Goal: Task Accomplishment & Management: Complete application form

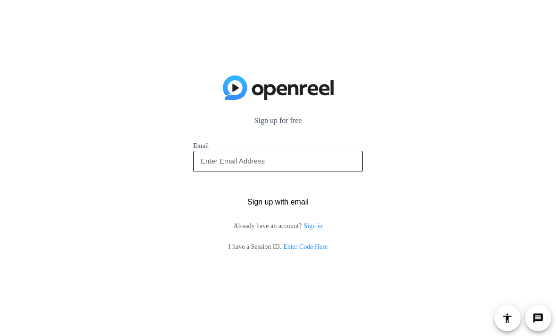
click at [313, 161] on input "email" at bounding box center [278, 160] width 154 height 11
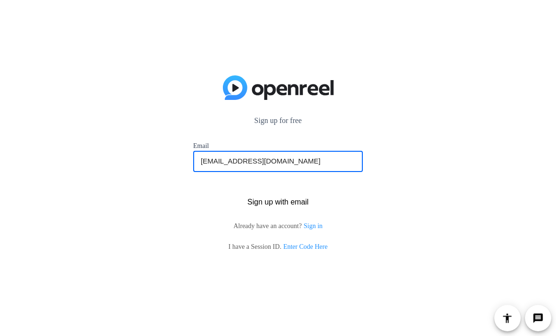
type input "[EMAIL_ADDRESS][DOMAIN_NAME]"
click at [278, 202] on button "Sign up with email" at bounding box center [278, 202] width 170 height 21
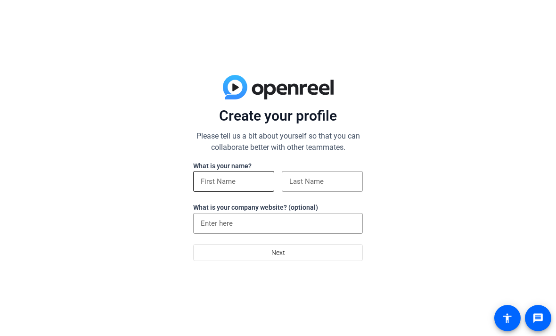
click at [246, 185] on input at bounding box center [234, 181] width 66 height 11
type input "Lakelah"
click at [333, 181] on input at bounding box center [322, 181] width 66 height 11
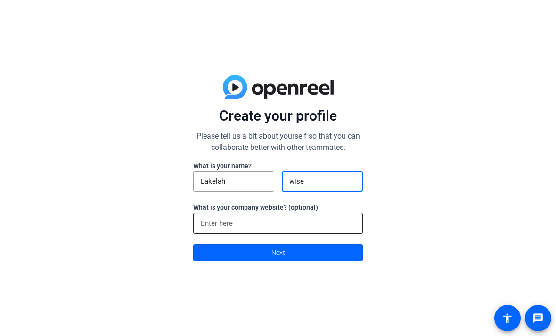
type input "wise"
click at [295, 218] on input at bounding box center [278, 223] width 154 height 11
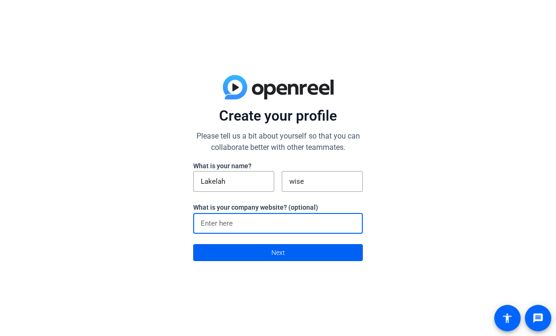
click at [325, 245] on span at bounding box center [278, 252] width 169 height 23
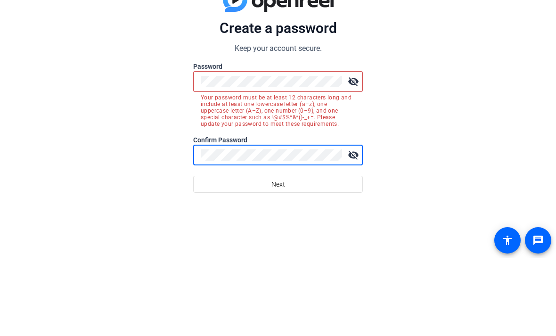
click at [447, 132] on div "Create a password Keep your account secure. Password visibility_off Your passwo…" at bounding box center [278, 168] width 556 height 336
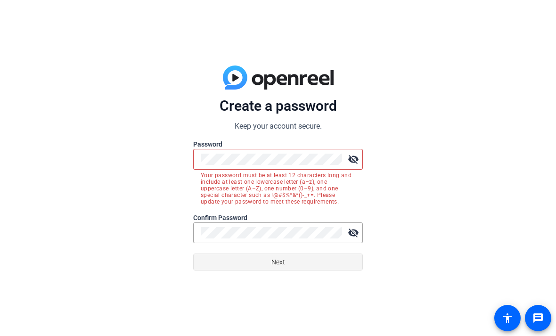
click at [306, 262] on span at bounding box center [278, 262] width 169 height 23
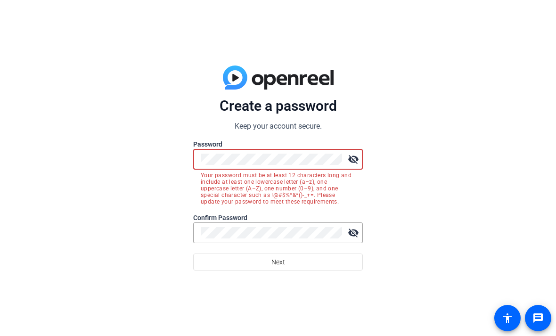
click at [353, 162] on mat-icon "visibility_off" at bounding box center [353, 159] width 19 height 19
click at [455, 153] on div "Create a password Keep your account secure. Password visibility Your password m…" at bounding box center [278, 168] width 556 height 336
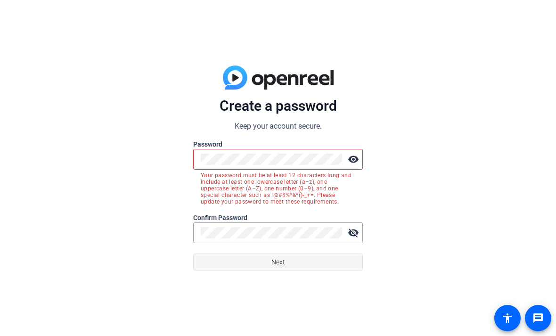
click at [322, 260] on span at bounding box center [278, 262] width 169 height 23
click at [316, 251] on span at bounding box center [278, 262] width 169 height 23
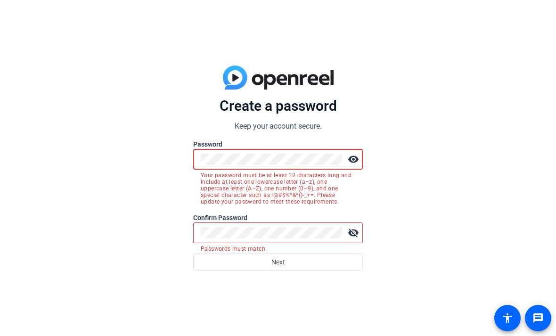
click at [478, 103] on div "Create a password Keep your account secure. Password visibility Your password m…" at bounding box center [278, 168] width 556 height 336
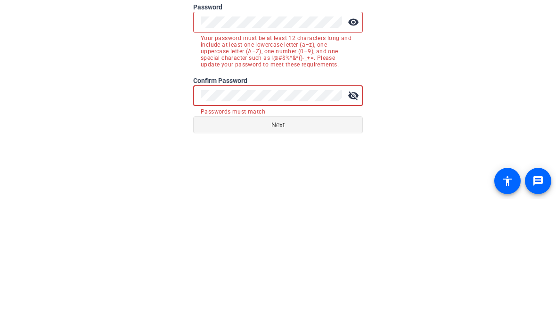
click at [334, 251] on span at bounding box center [278, 262] width 169 height 23
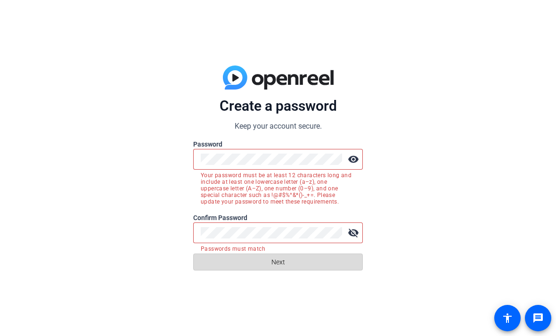
click at [328, 253] on span at bounding box center [278, 262] width 169 height 23
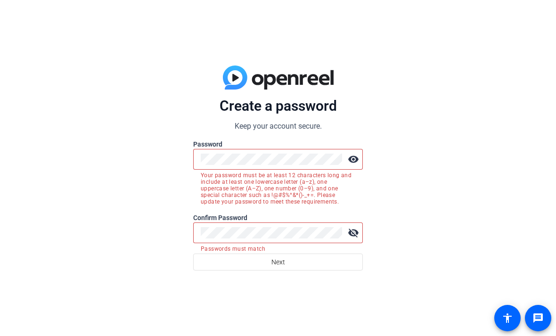
click at [348, 229] on mat-icon "visibility_off" at bounding box center [353, 232] width 19 height 19
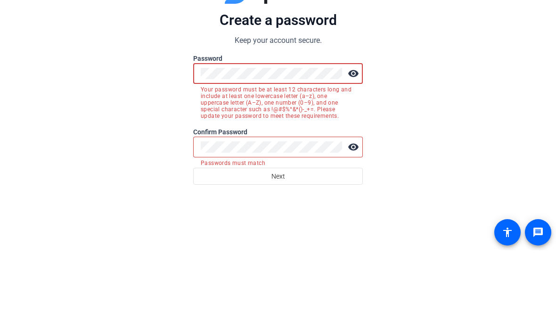
click at [406, 190] on div "Create a password Keep your account secure. Password visibility Your password m…" at bounding box center [278, 168] width 556 height 336
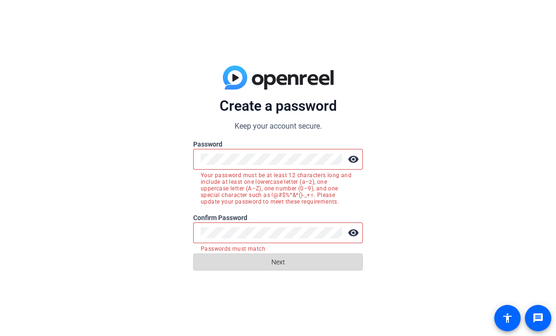
click at [324, 257] on span at bounding box center [278, 262] width 169 height 23
click at [326, 262] on span at bounding box center [278, 262] width 169 height 23
click at [331, 261] on span at bounding box center [278, 262] width 169 height 23
click at [334, 259] on span at bounding box center [278, 262] width 169 height 23
click at [332, 259] on span at bounding box center [278, 262] width 169 height 23
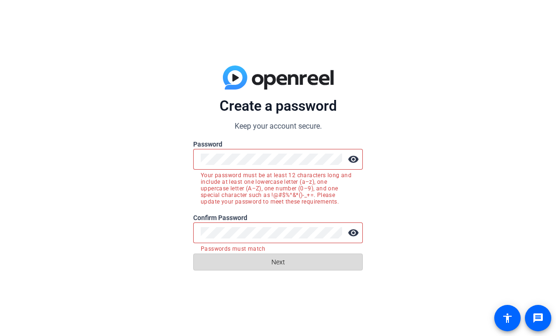
click at [335, 257] on span at bounding box center [278, 262] width 169 height 23
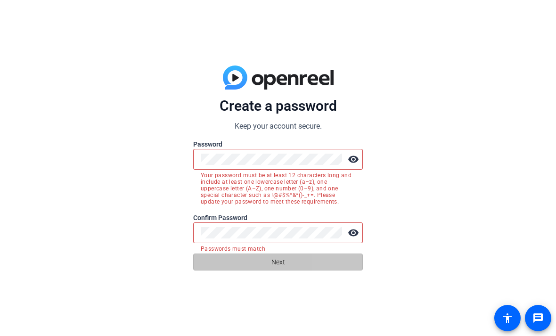
click at [336, 254] on span at bounding box center [278, 262] width 169 height 23
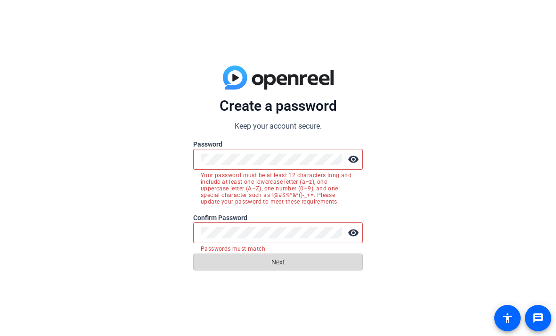
click at [336, 254] on span at bounding box center [278, 262] width 169 height 23
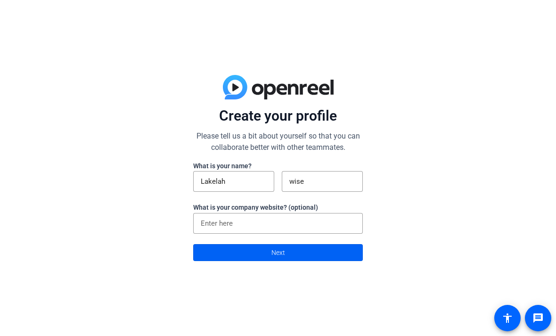
click at [339, 250] on span at bounding box center [278, 252] width 169 height 23
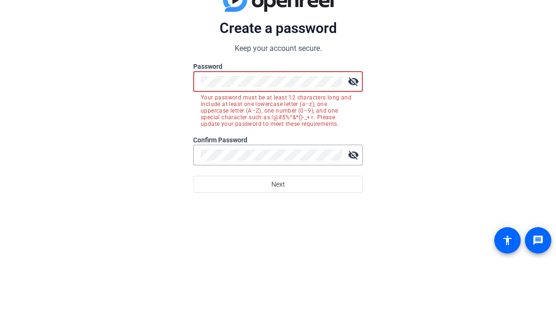
click at [289, 213] on label "Confirm Password" at bounding box center [278, 217] width 170 height 9
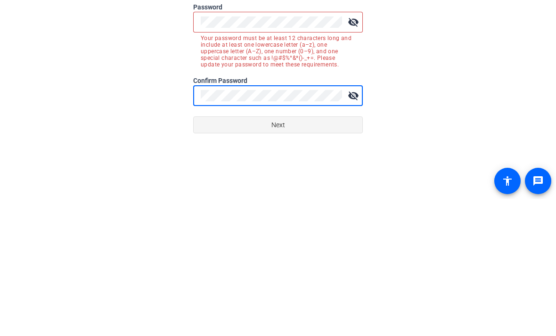
click at [317, 251] on span at bounding box center [278, 262] width 169 height 23
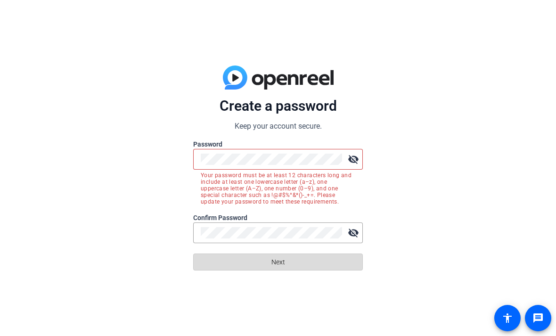
click at [340, 262] on span at bounding box center [278, 262] width 169 height 23
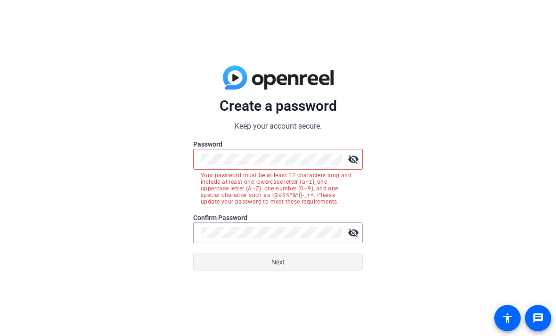
click at [339, 260] on span at bounding box center [278, 262] width 169 height 23
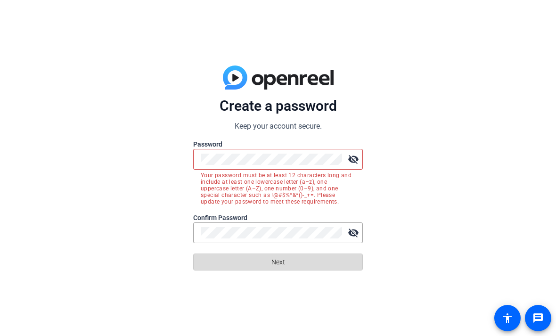
click at [338, 259] on span at bounding box center [278, 262] width 169 height 23
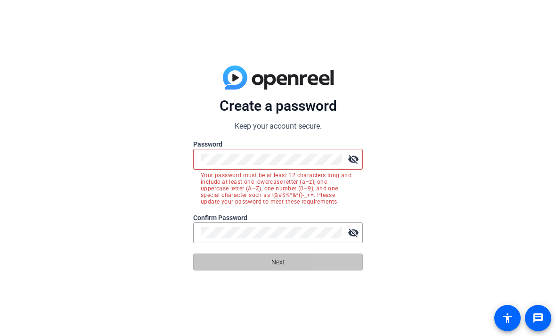
click at [339, 261] on span at bounding box center [278, 262] width 169 height 23
click at [338, 261] on span at bounding box center [278, 262] width 169 height 23
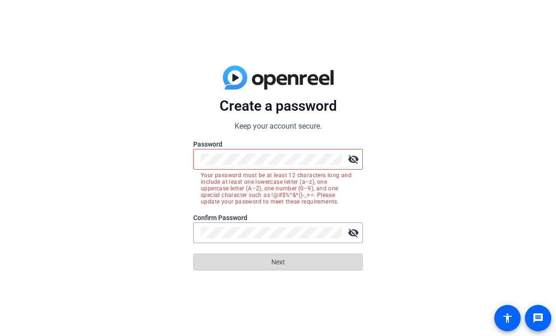
click at [340, 260] on span at bounding box center [278, 262] width 169 height 23
click at [339, 260] on span at bounding box center [278, 262] width 169 height 23
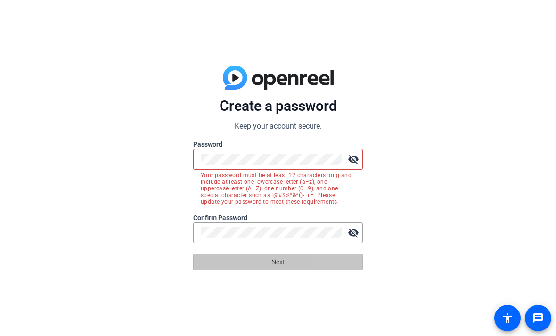
click at [341, 259] on span at bounding box center [278, 262] width 169 height 23
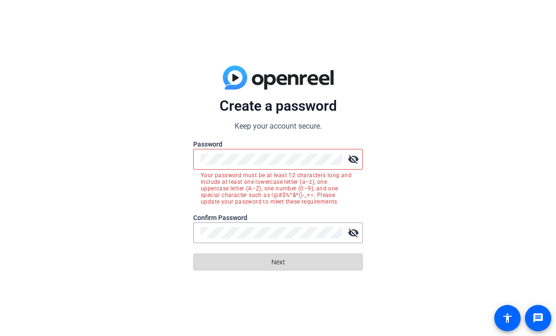
click at [341, 257] on span at bounding box center [278, 262] width 169 height 23
click at [345, 260] on span at bounding box center [278, 262] width 169 height 23
click at [342, 261] on span at bounding box center [278, 262] width 169 height 23
click at [341, 261] on span at bounding box center [278, 262] width 169 height 23
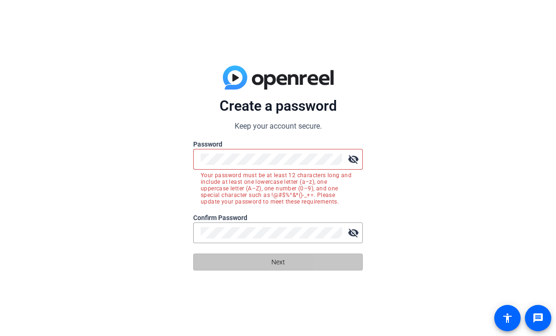
click at [340, 260] on span at bounding box center [278, 262] width 169 height 23
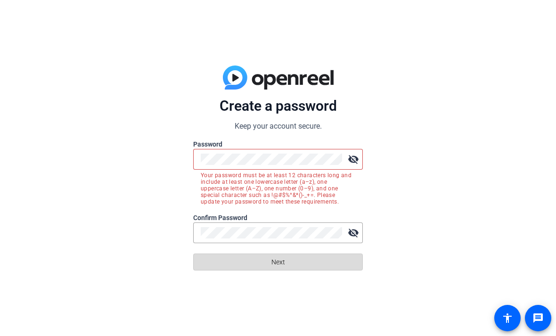
click at [340, 258] on span at bounding box center [278, 262] width 169 height 23
click at [338, 259] on span at bounding box center [278, 262] width 169 height 23
click at [337, 257] on span at bounding box center [278, 262] width 169 height 23
click at [337, 256] on span at bounding box center [278, 262] width 169 height 23
click at [337, 254] on span at bounding box center [278, 262] width 169 height 23
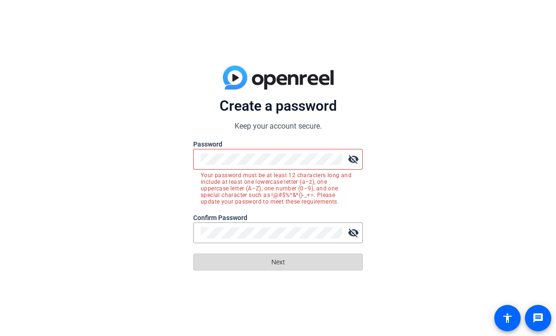
click at [337, 255] on span at bounding box center [278, 262] width 169 height 23
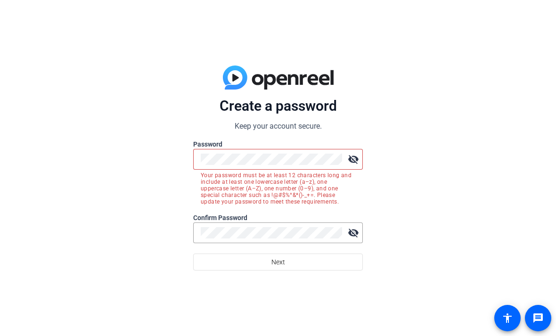
click at [516, 22] on div "Create a password Keep your account secure. Password visibility_off Your passwo…" at bounding box center [278, 168] width 556 height 336
